Goal: Information Seeking & Learning: Understand process/instructions

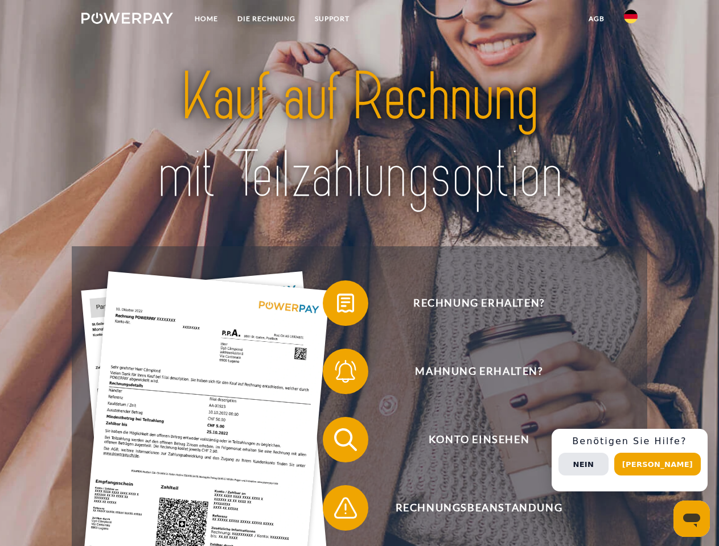
click at [127, 20] on img at bounding box center [127, 18] width 92 height 11
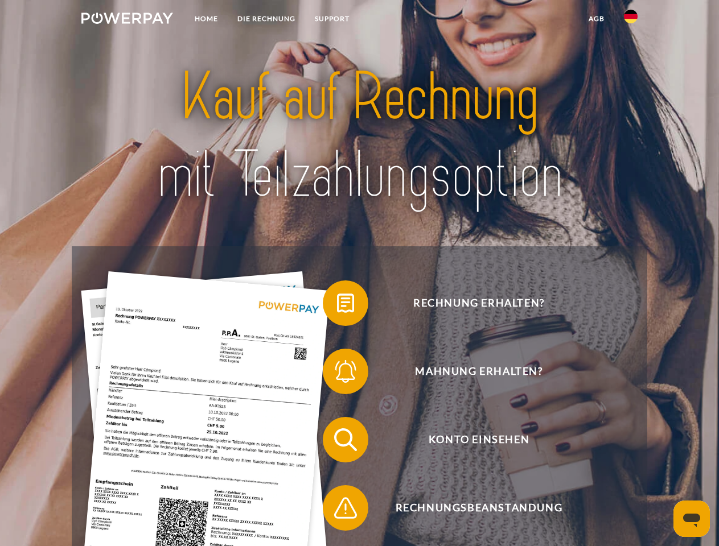
click at [631, 20] on img at bounding box center [631, 17] width 14 height 14
click at [596, 19] on link "agb" at bounding box center [596, 19] width 35 height 20
click at [337, 306] on span at bounding box center [328, 303] width 57 height 57
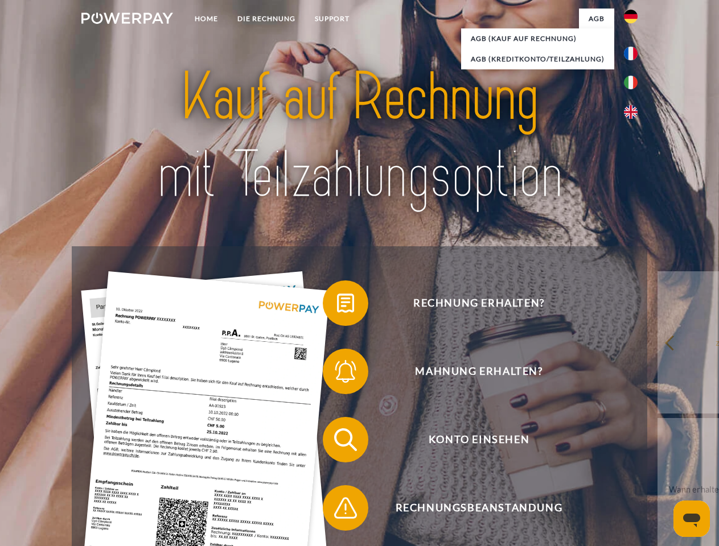
click at [337, 374] on div "Rechnung erhalten? Mahnung erhalten? Konto einsehen" at bounding box center [359, 473] width 575 height 455
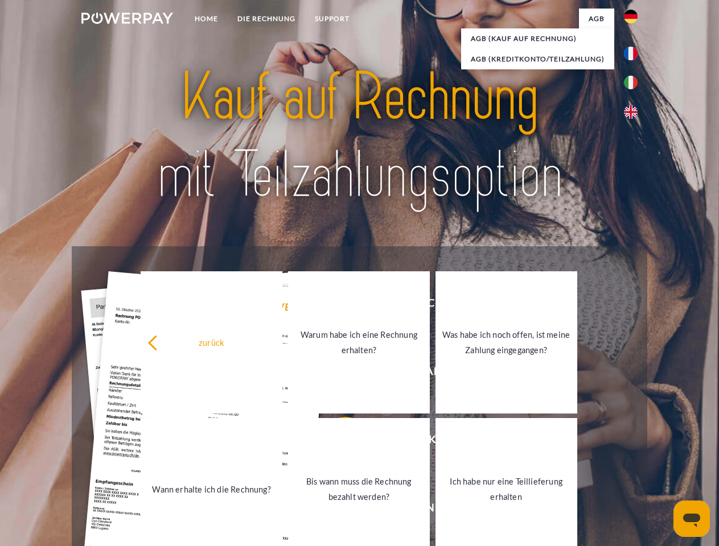
click at [337, 442] on link "Bis wann muss die Rechnung bezahlt werden?" at bounding box center [359, 489] width 142 height 142
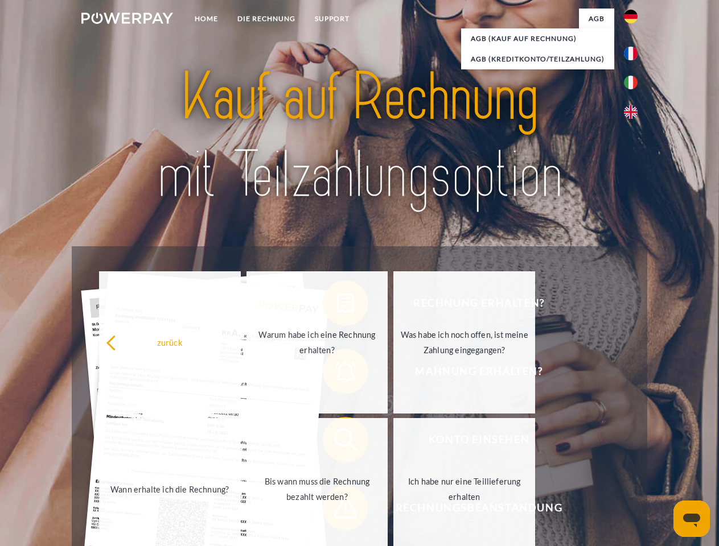
click at [393, 511] on link "Ich habe nur eine Teillieferung erhalten" at bounding box center [464, 489] width 142 height 142
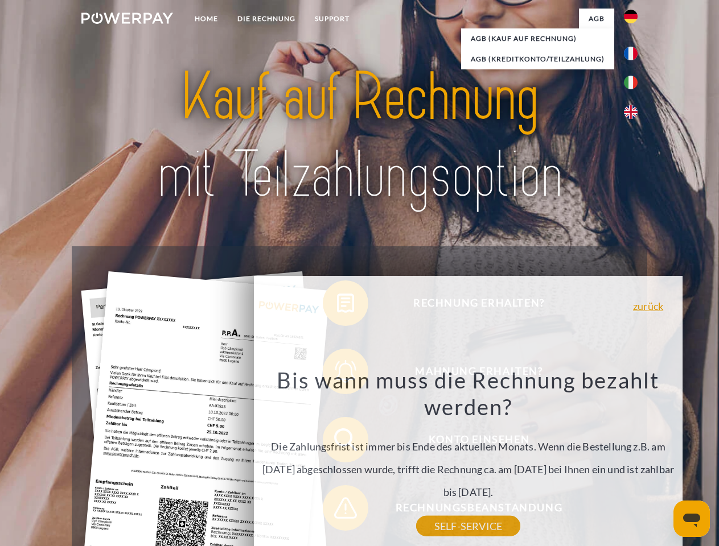
click at [633, 460] on div "Rechnung erhalten? Mahnung erhalten? Konto einsehen" at bounding box center [359, 473] width 575 height 455
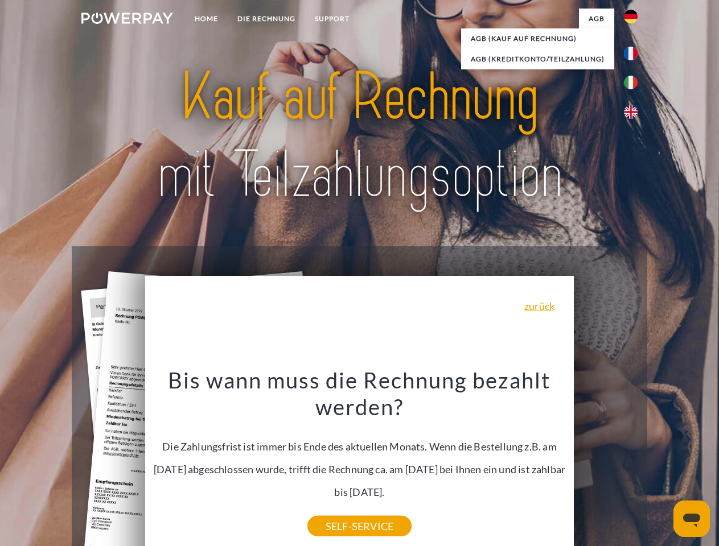
click at [606, 463] on span "Konto einsehen" at bounding box center [478, 440] width 279 height 46
click at [661, 464] on header "Home DIE RECHNUNG SUPPORT" at bounding box center [359, 393] width 719 height 786
